Goal: Task Accomplishment & Management: Manage account settings

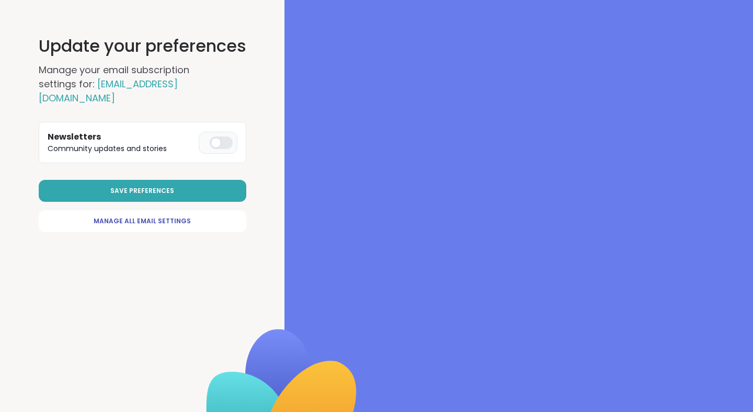
click at [216, 137] on div at bounding box center [221, 143] width 23 height 13
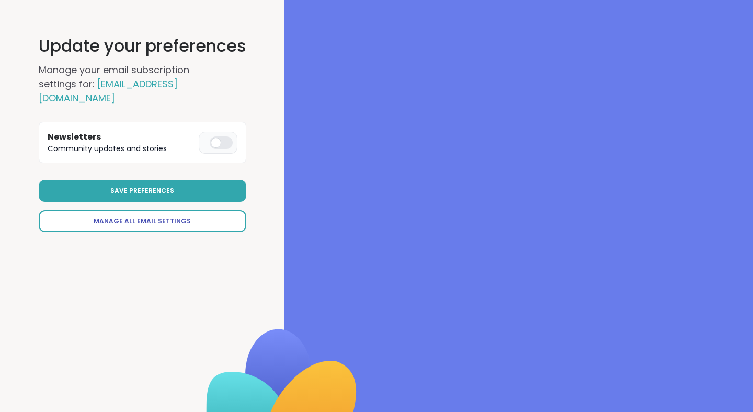
click at [180, 217] on span "Manage All Email Settings" at bounding box center [142, 221] width 97 height 9
select select "**"
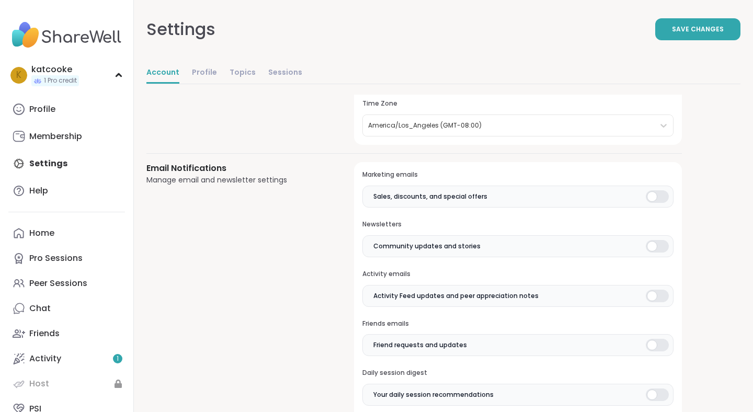
scroll to position [176, 0]
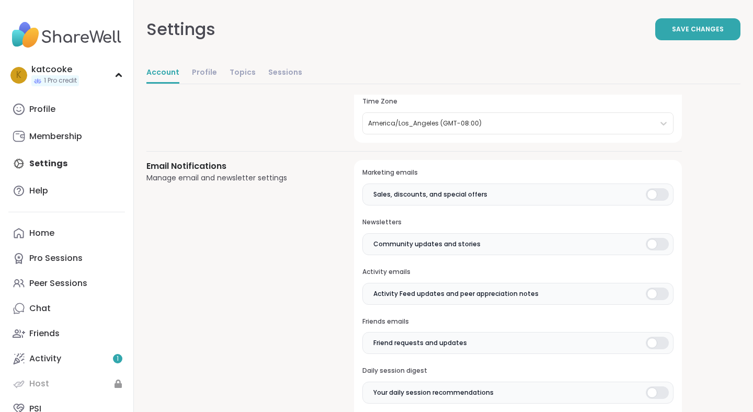
click at [657, 201] on label "Sales, discounts, and special offers" at bounding box center [518, 195] width 311 height 22
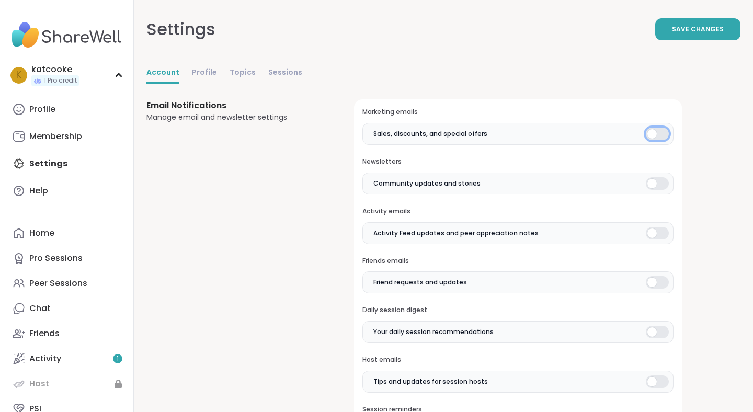
scroll to position [236, 0]
click at [660, 236] on div at bounding box center [657, 234] width 23 height 13
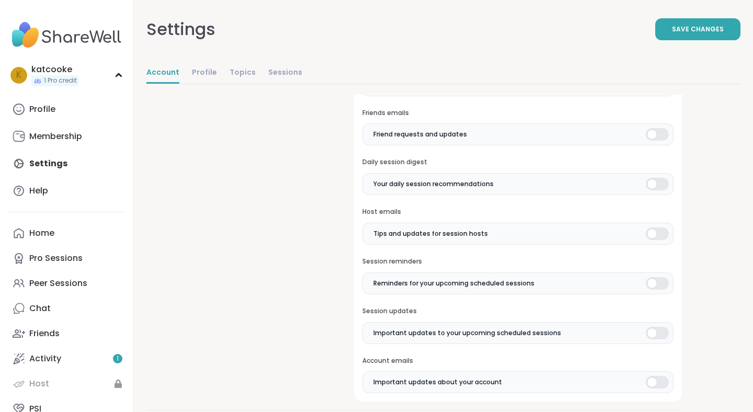
scroll to position [387, 0]
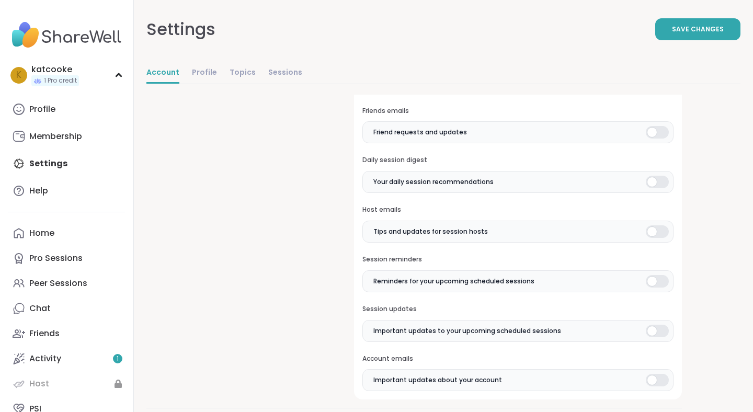
click at [652, 230] on div at bounding box center [657, 231] width 23 height 13
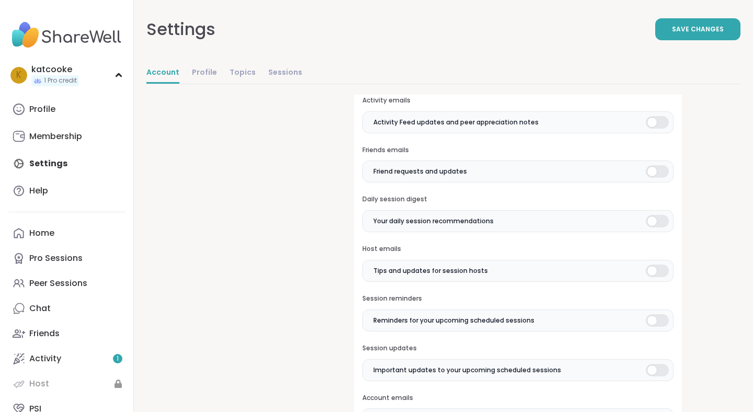
click at [654, 168] on div at bounding box center [657, 171] width 23 height 13
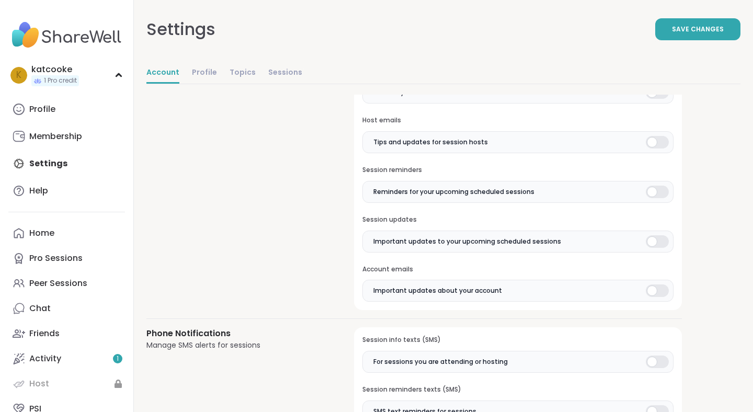
scroll to position [478, 0]
click at [655, 187] on div at bounding box center [657, 190] width 23 height 13
click at [658, 245] on div at bounding box center [657, 240] width 23 height 13
click at [659, 302] on div "Marketing emails Sales, discounts, and special offers Newsletters Community upd…" at bounding box center [518, 83] width 328 height 450
click at [659, 291] on div at bounding box center [657, 289] width 23 height 13
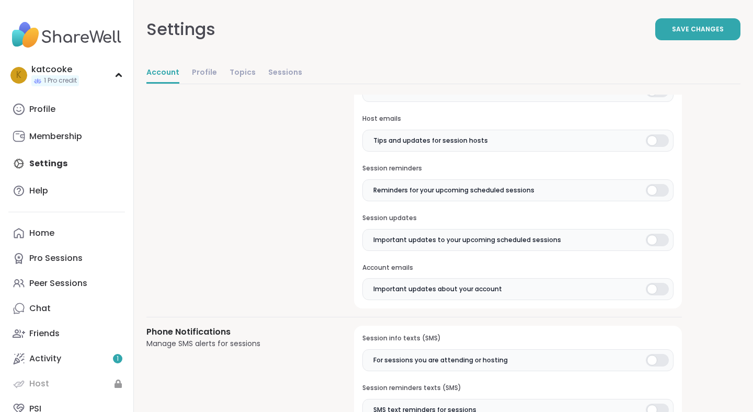
click at [659, 291] on div at bounding box center [657, 289] width 23 height 13
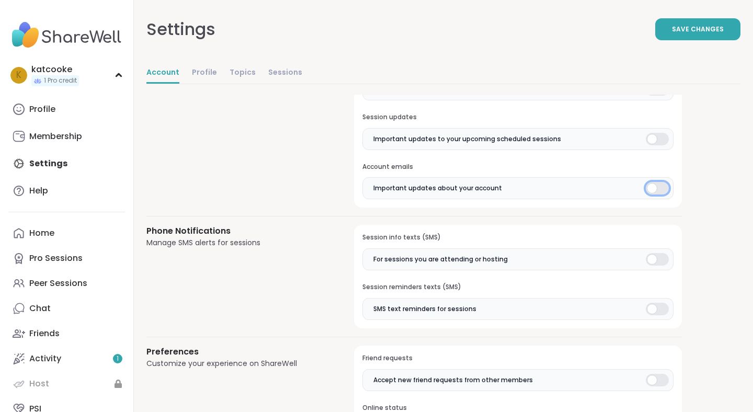
scroll to position [584, 0]
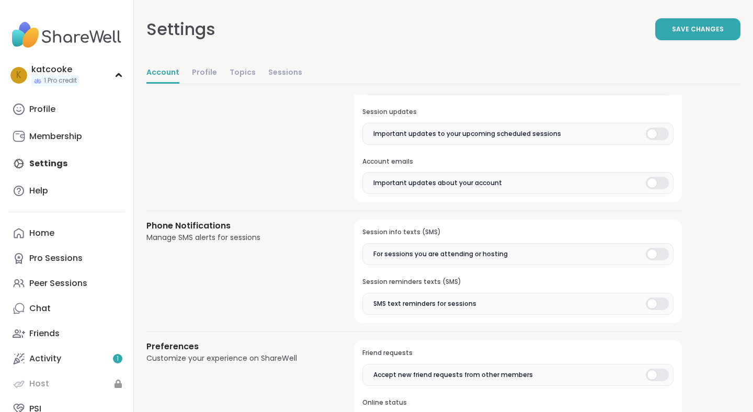
click at [652, 135] on div at bounding box center [657, 134] width 23 height 13
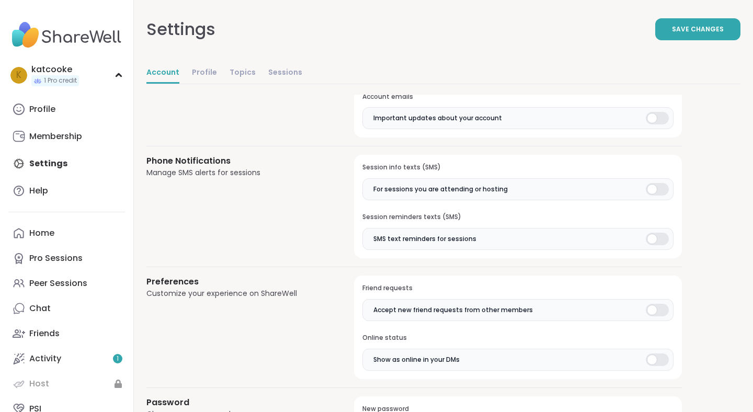
scroll to position [667, 0]
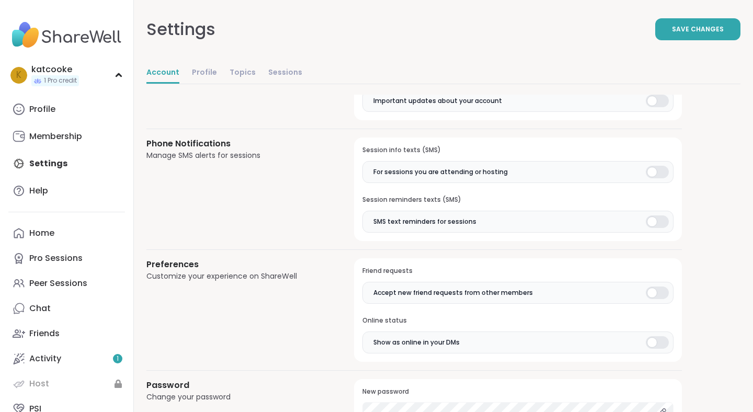
click at [658, 176] on div at bounding box center [657, 172] width 23 height 13
click at [659, 220] on div at bounding box center [657, 222] width 23 height 13
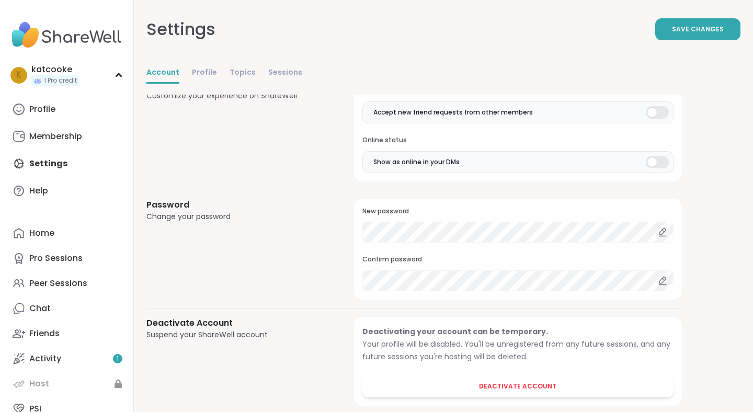
scroll to position [866, 0]
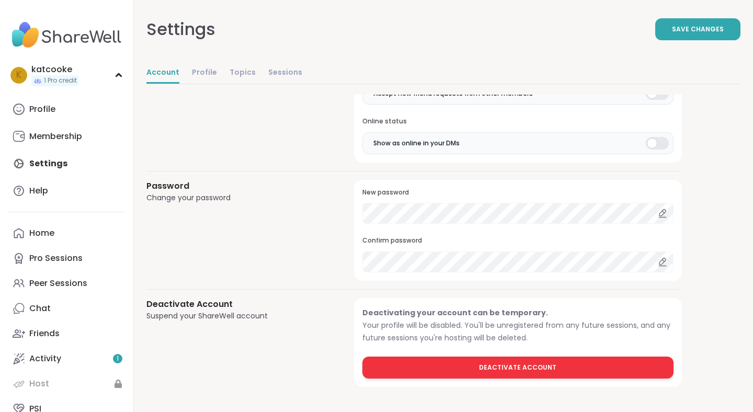
click at [512, 372] on span "Deactivate Account" at bounding box center [517, 367] width 77 height 9
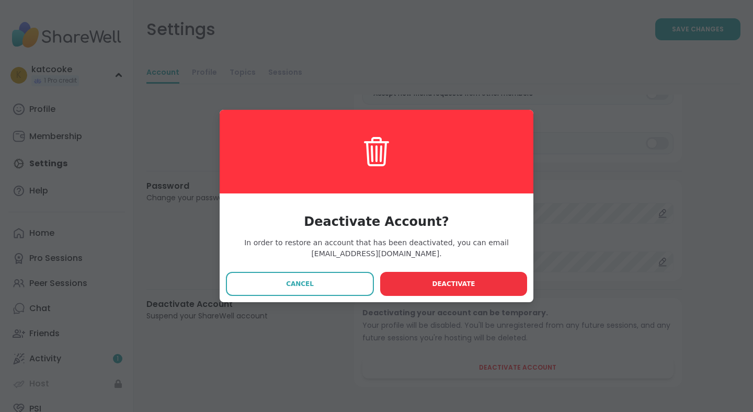
click at [442, 284] on span "Deactivate" at bounding box center [453, 283] width 43 height 9
